Goal: Transaction & Acquisition: Book appointment/travel/reservation

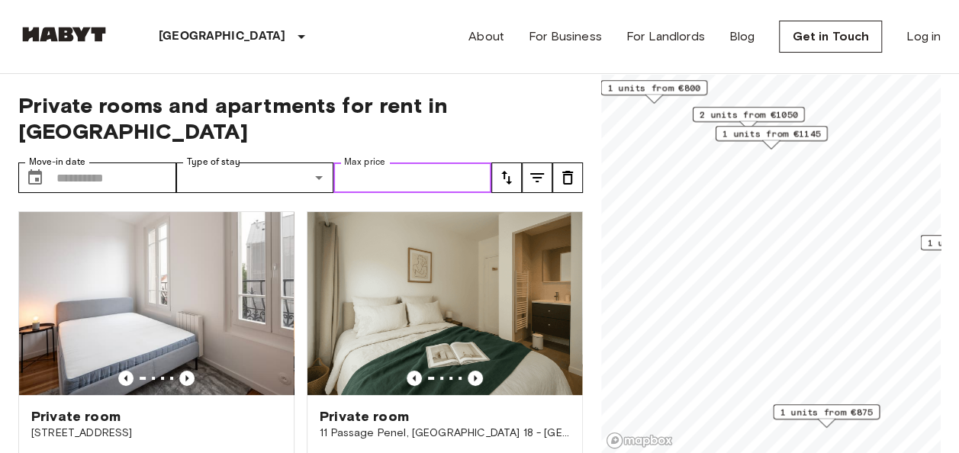
click at [426, 163] on input "Max price" at bounding box center [413, 178] width 158 height 31
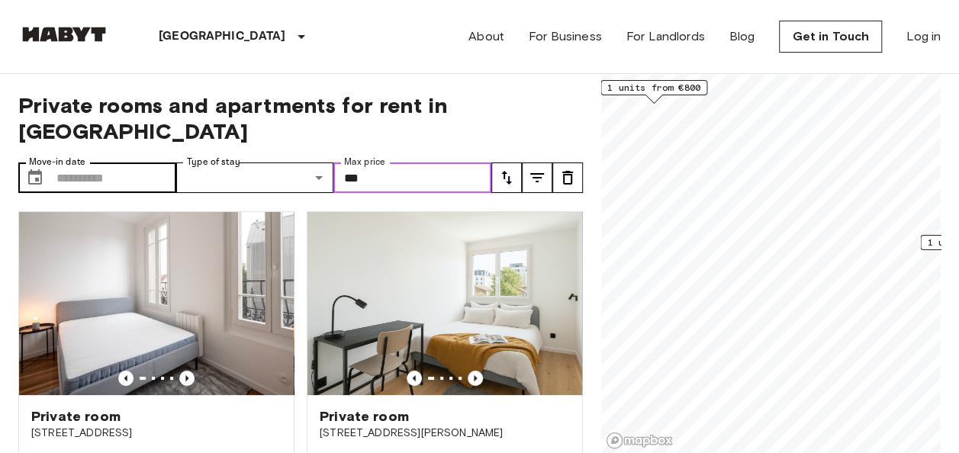
type input "***"
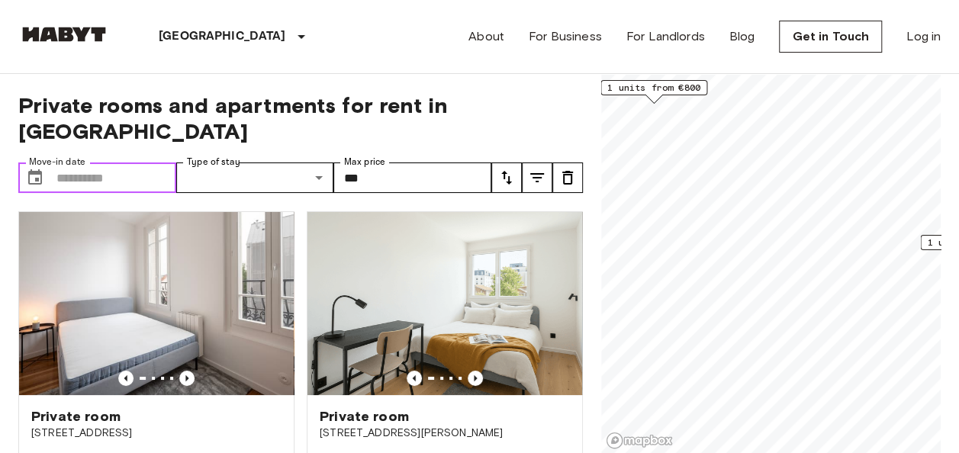
click at [103, 163] on input "Move-in date" at bounding box center [116, 178] width 120 height 31
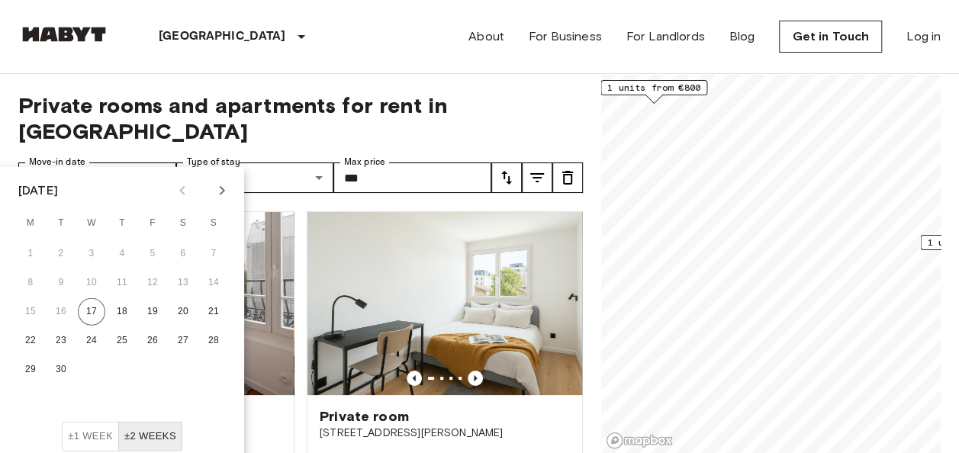
click at [223, 192] on icon "Next month" at bounding box center [222, 191] width 18 height 18
click at [96, 256] on button "1" at bounding box center [91, 253] width 27 height 27
type input "**********"
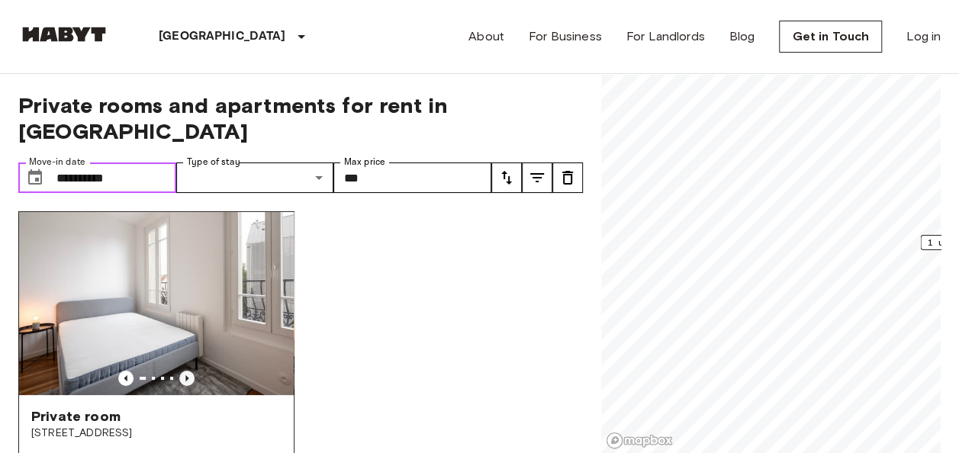
click at [188, 371] on icon "Previous image" at bounding box center [186, 378] width 15 height 15
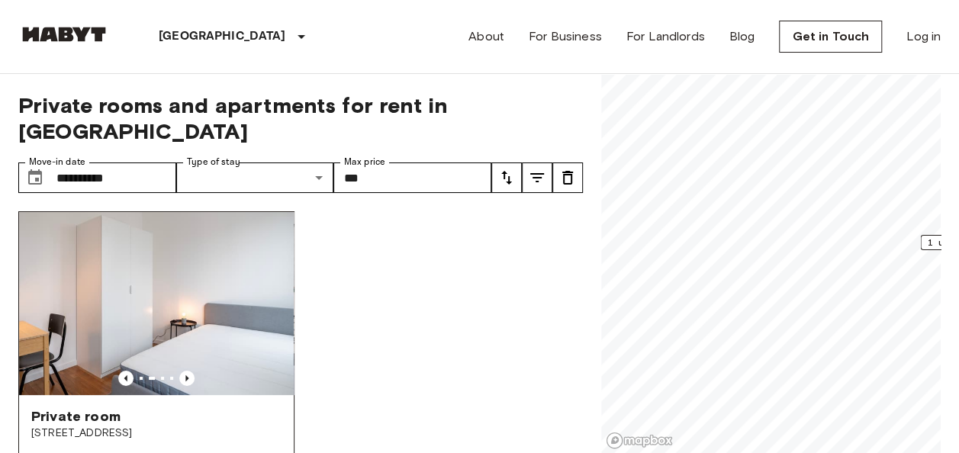
click at [127, 426] on span "[STREET_ADDRESS]" at bounding box center [156, 433] width 250 height 15
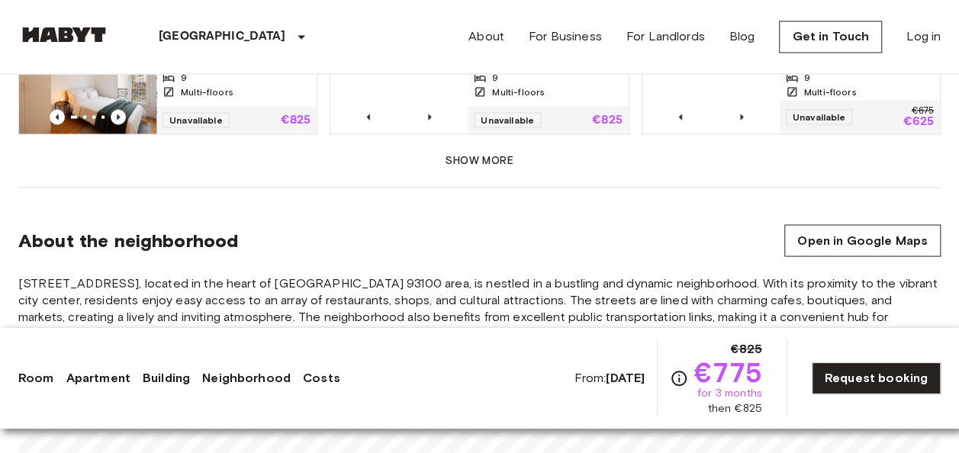
scroll to position [1333, 0]
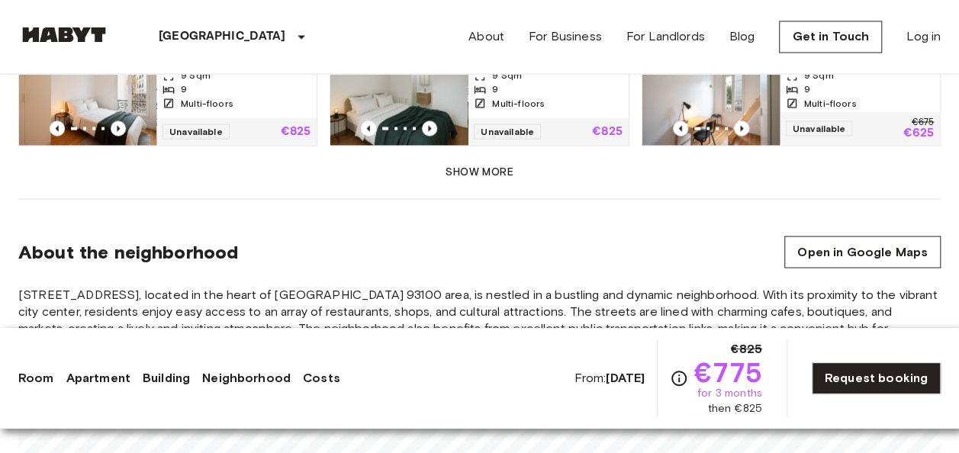
click at [505, 158] on button "Show more" at bounding box center [479, 172] width 923 height 28
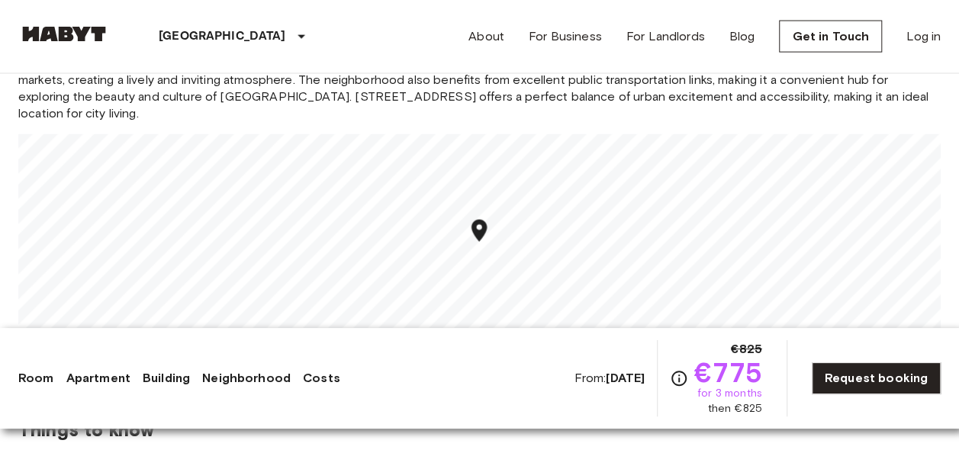
scroll to position [1649, 0]
